Goal: Browse casually

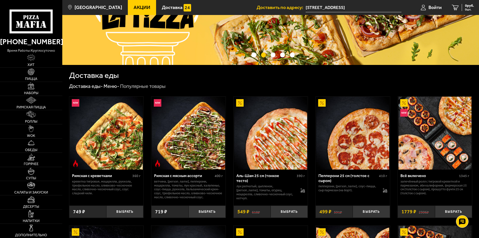
scroll to position [75, 0]
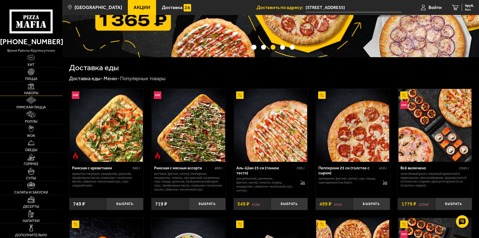
click at [31, 92] on span "Наборы" at bounding box center [31, 94] width 14 height 4
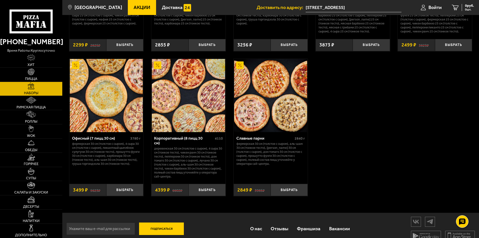
scroll to position [764, 0]
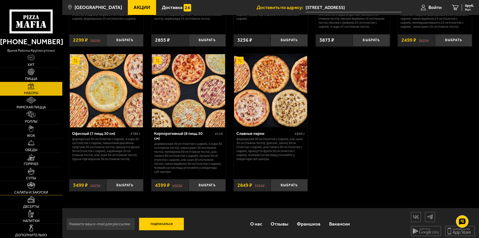
click at [40, 185] on link "Салаты и закуски" at bounding box center [31, 188] width 62 height 14
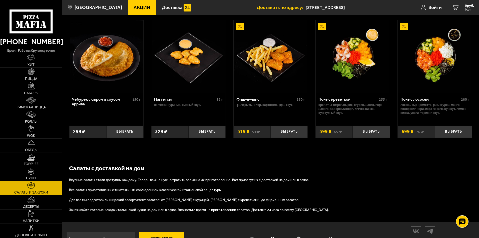
scroll to position [324, 0]
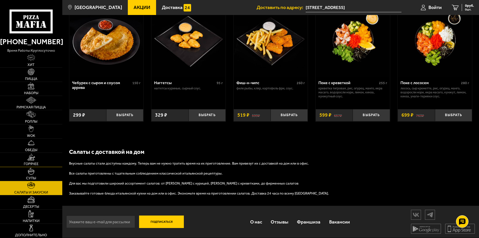
click at [30, 158] on img at bounding box center [31, 157] width 8 height 7
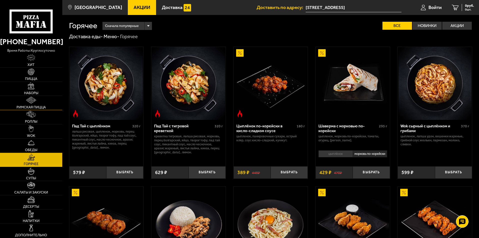
click at [36, 103] on img at bounding box center [31, 100] width 10 height 7
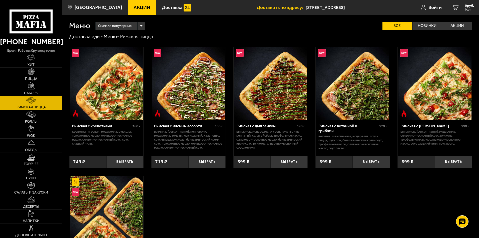
click at [40, 88] on link "Наборы" at bounding box center [31, 89] width 62 height 14
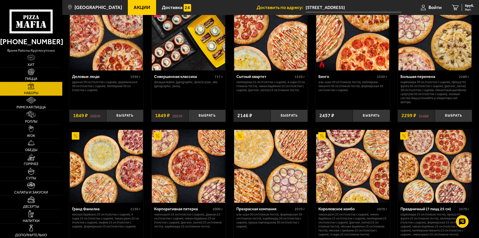
scroll to position [626, 0]
